Goal: Task Accomplishment & Management: Use online tool/utility

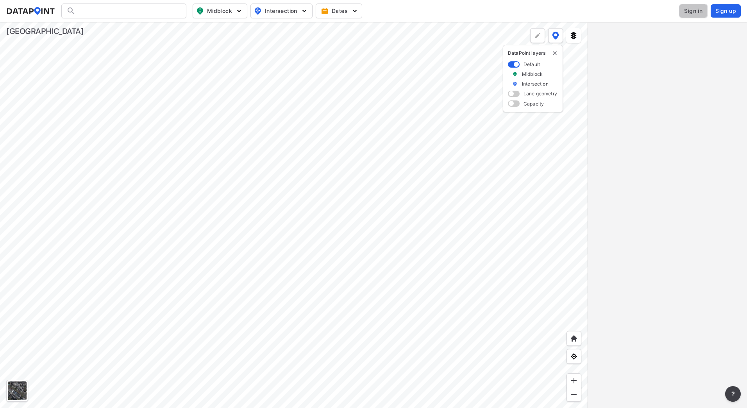
click at [700, 10] on span "Sign in" at bounding box center [693, 11] width 18 height 8
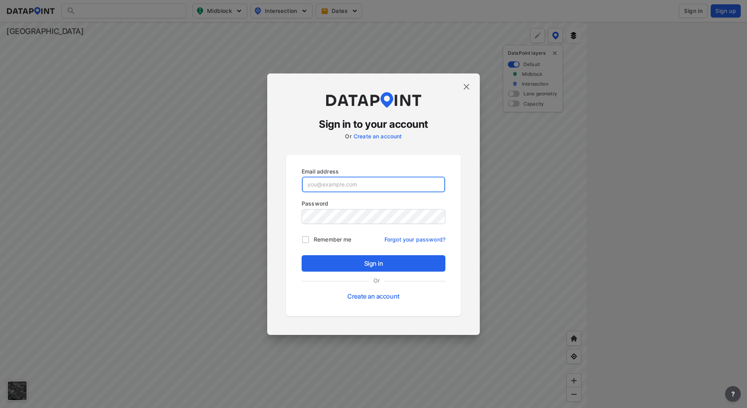
type input "[EMAIL_ADDRESS][DOMAIN_NAME]"
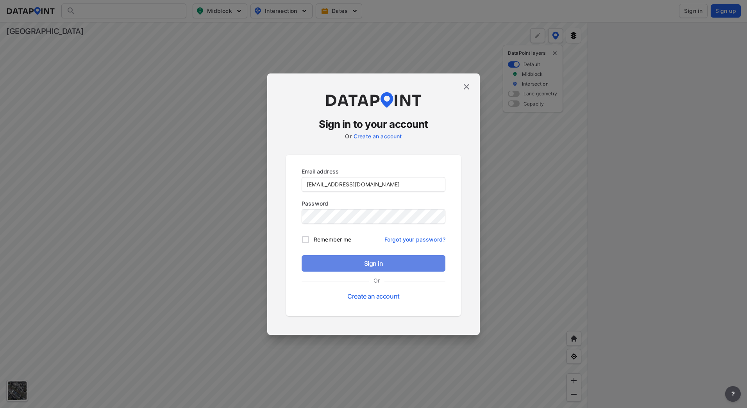
click at [388, 261] on span "Sign in" at bounding box center [373, 263] width 131 height 9
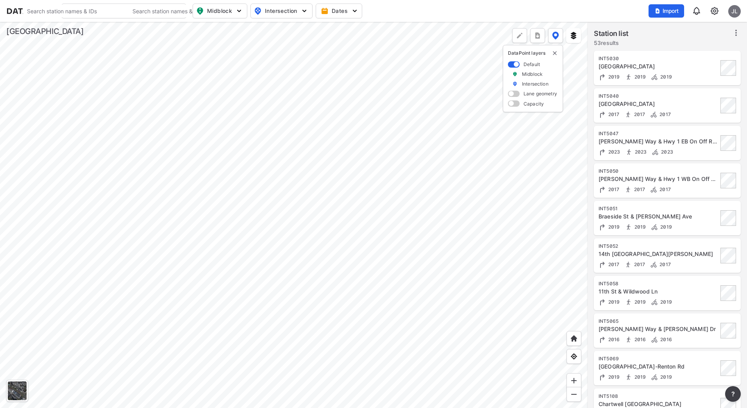
click at [391, 248] on div at bounding box center [294, 215] width 588 height 386
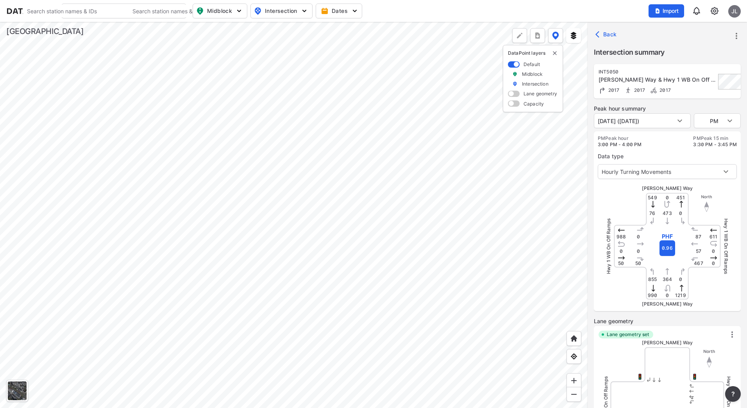
type input "3507"
click at [386, 272] on div at bounding box center [294, 215] width 588 height 386
type input "4073"
click at [397, 250] on div at bounding box center [294, 215] width 588 height 386
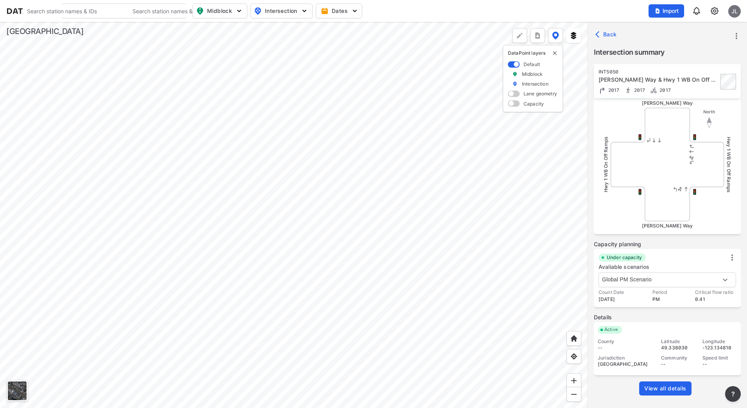
scroll to position [240, 0]
click at [665, 391] on span "View all details" at bounding box center [665, 388] width 42 height 8
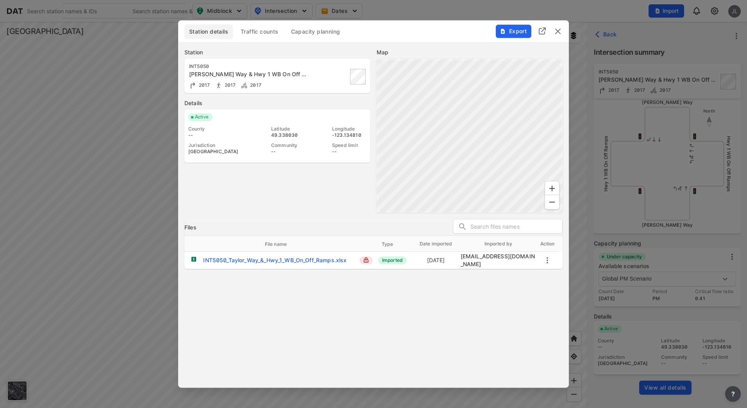
click at [556, 36] on img "delete" at bounding box center [557, 31] width 9 height 9
